Goal: Information Seeking & Learning: Learn about a topic

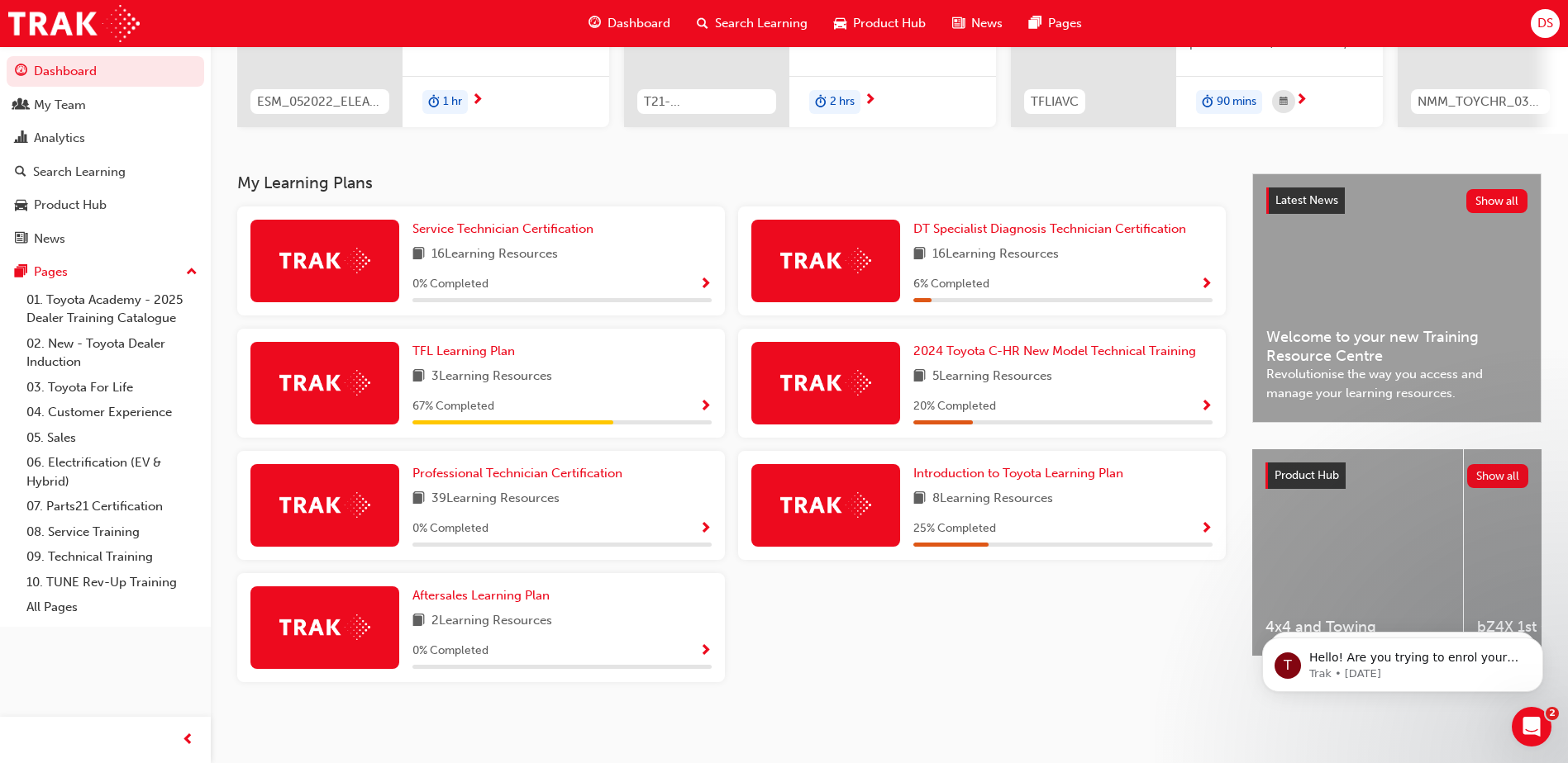
scroll to position [254, 0]
click at [72, 104] on div "My Team" at bounding box center [60, 105] width 52 height 19
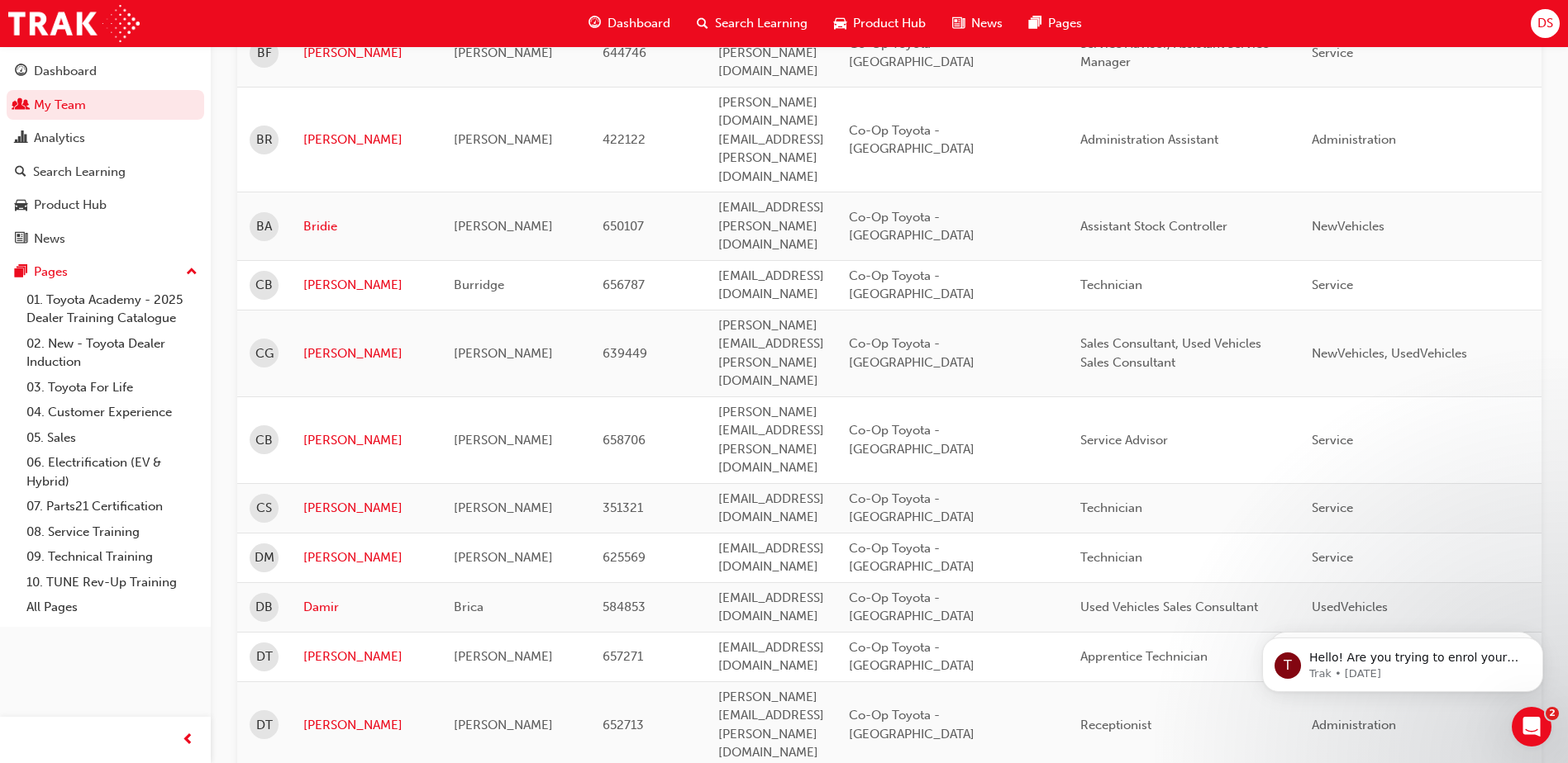
scroll to position [991, 0]
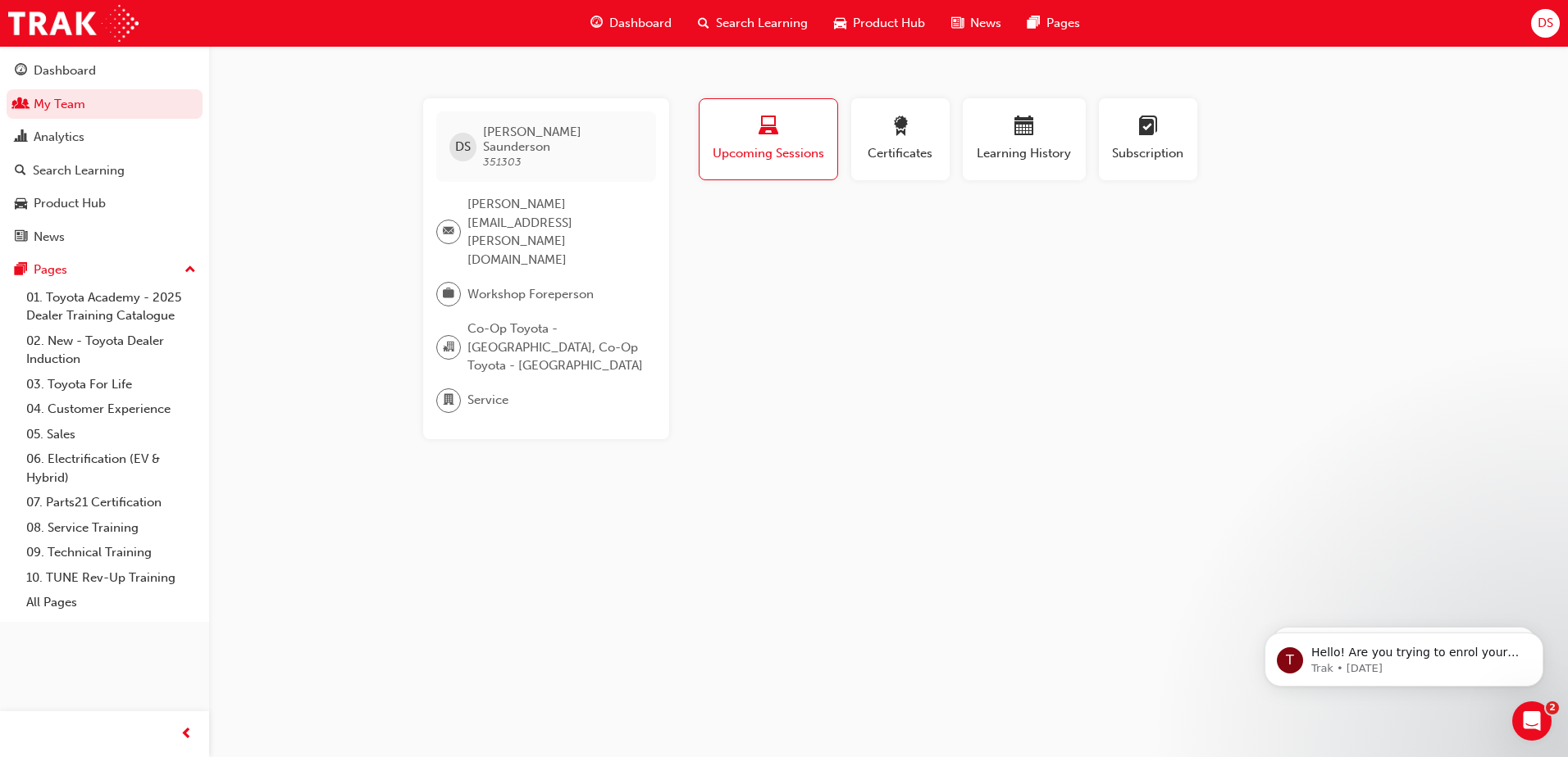
click at [791, 143] on div "Upcoming Sessions" at bounding box center [768, 140] width 113 height 47
click at [1032, 150] on span "Learning History" at bounding box center [1024, 154] width 99 height 19
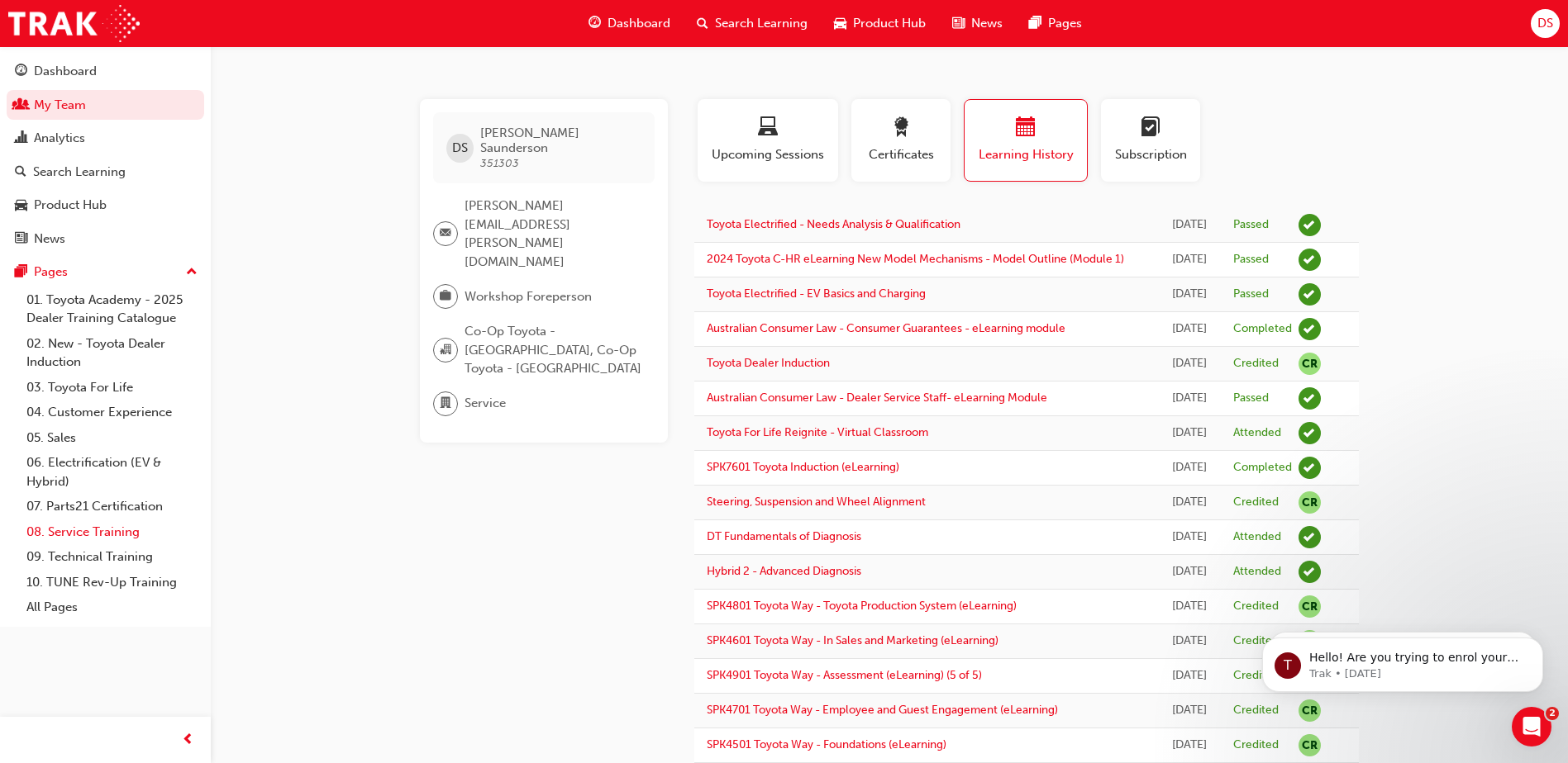
click at [63, 531] on link "08. Service Training" at bounding box center [112, 532] width 185 height 26
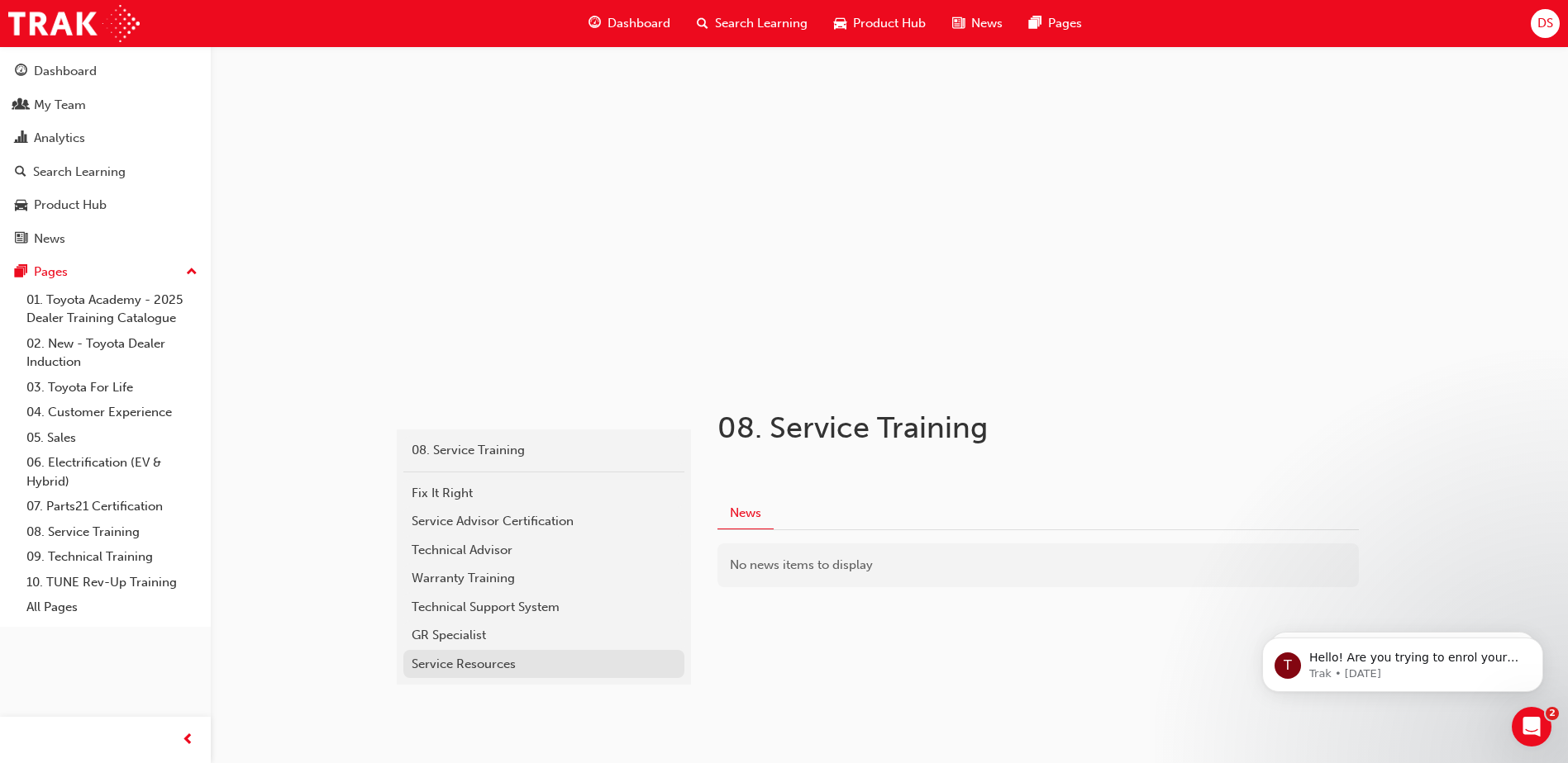
click at [496, 670] on div "Service Resources" at bounding box center [543, 665] width 264 height 19
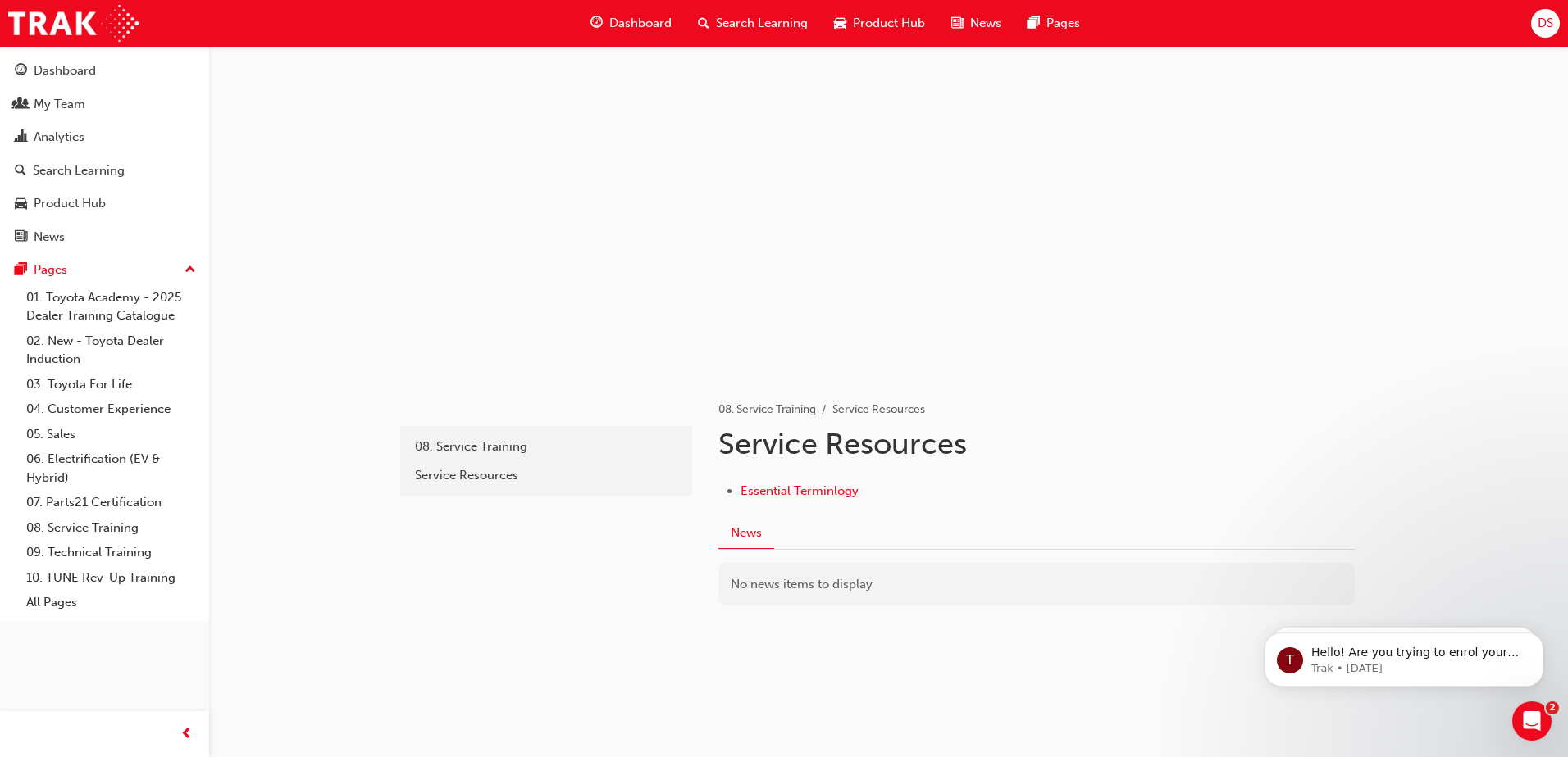
click at [831, 493] on span "Essential Terminlogy" at bounding box center [800, 491] width 118 height 15
click at [94, 555] on link "09. Technical Training" at bounding box center [111, 552] width 183 height 25
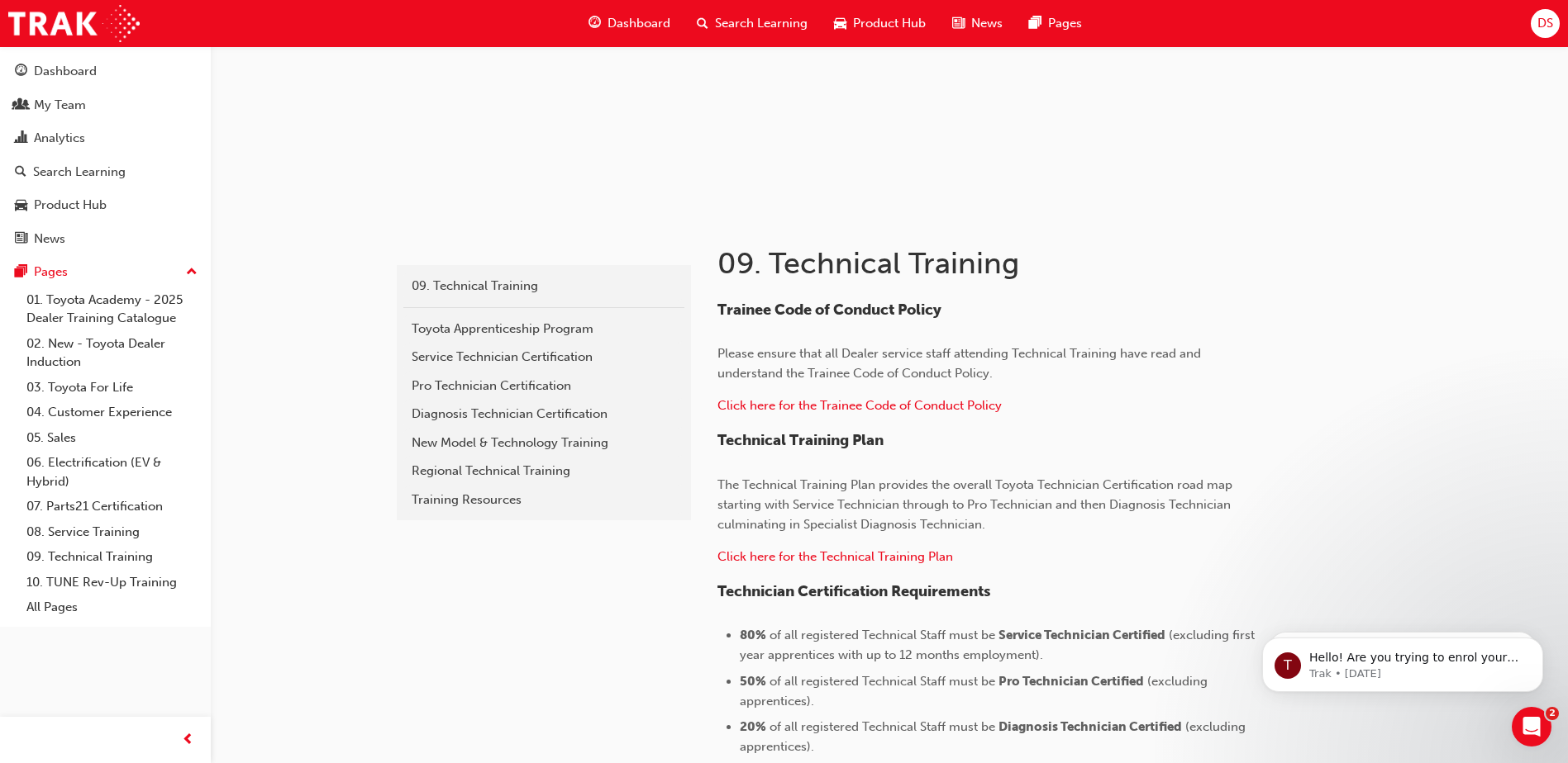
scroll to position [166, 0]
click at [530, 380] on div "Pro Technician Certification" at bounding box center [543, 385] width 264 height 19
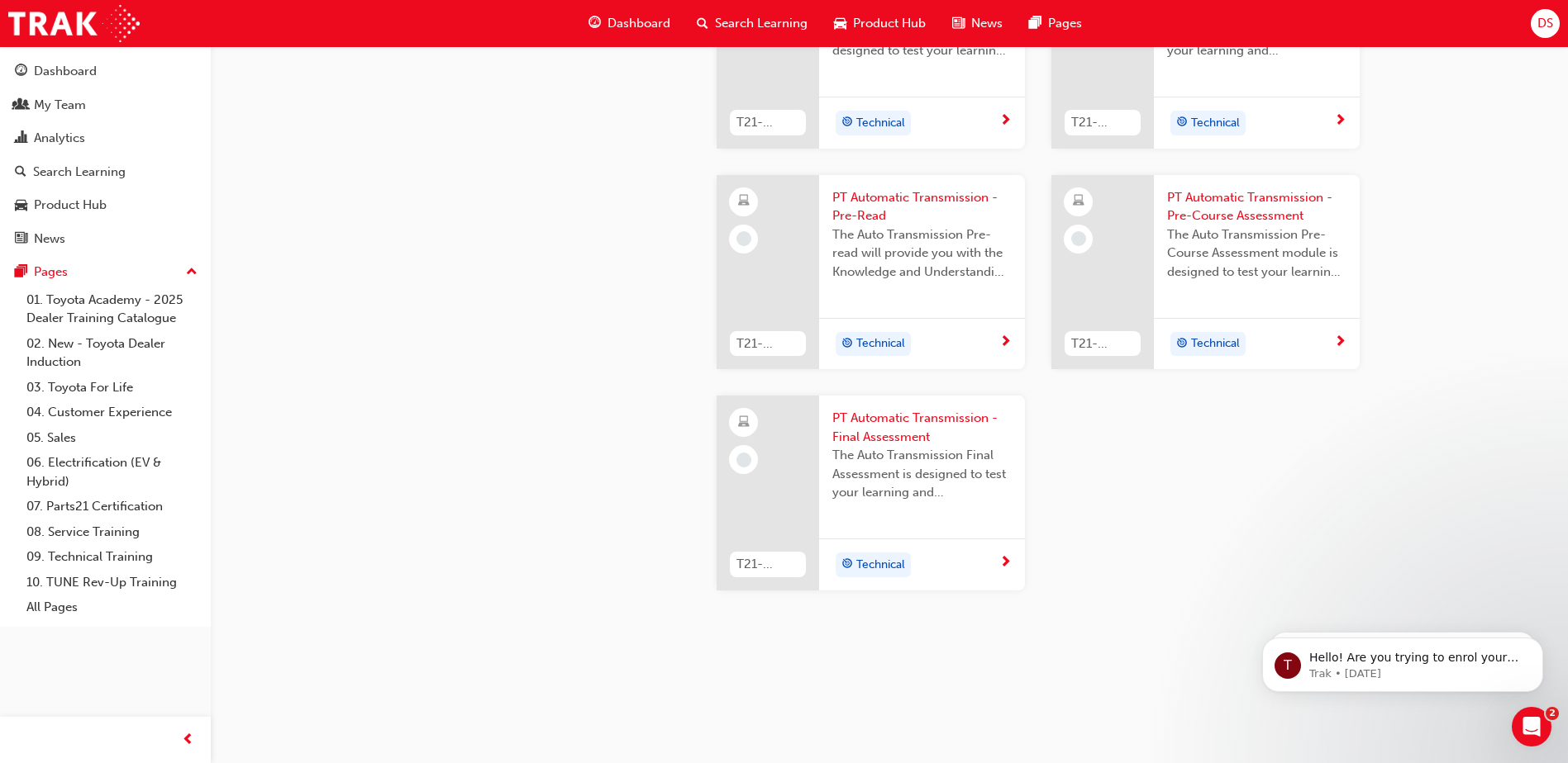
scroll to position [4803, 0]
